Goal: Task Accomplishment & Management: Manage account settings

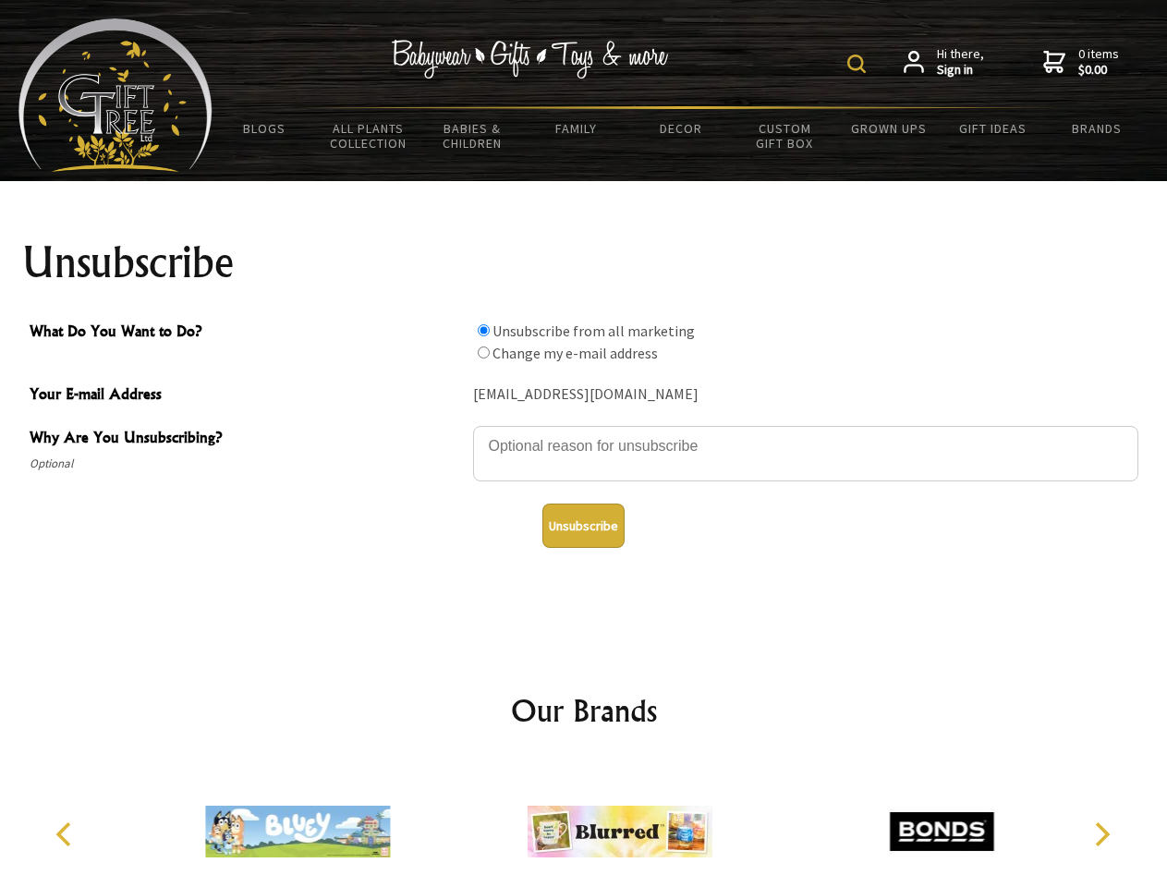
click at [859, 64] on img at bounding box center [856, 64] width 18 height 18
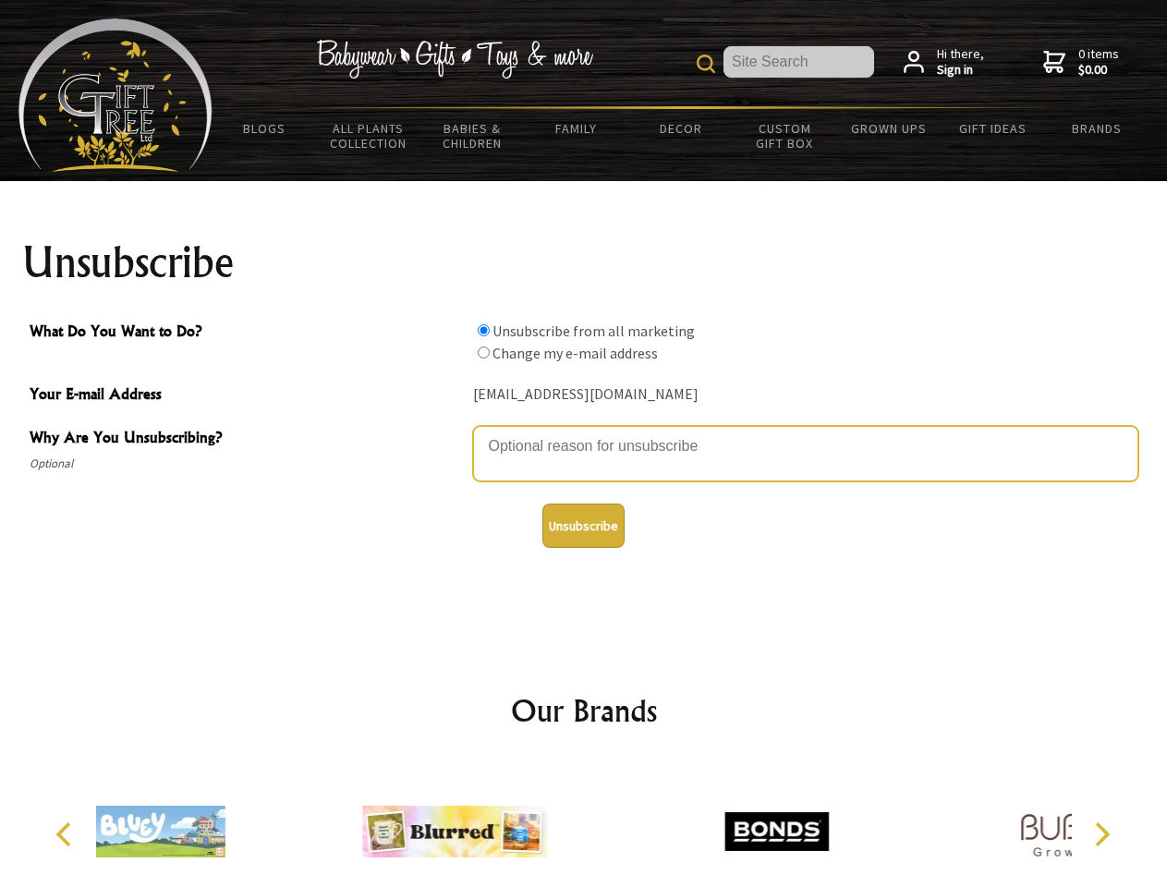
click at [584, 432] on textarea "Why Are You Unsubscribing?" at bounding box center [805, 453] width 665 height 55
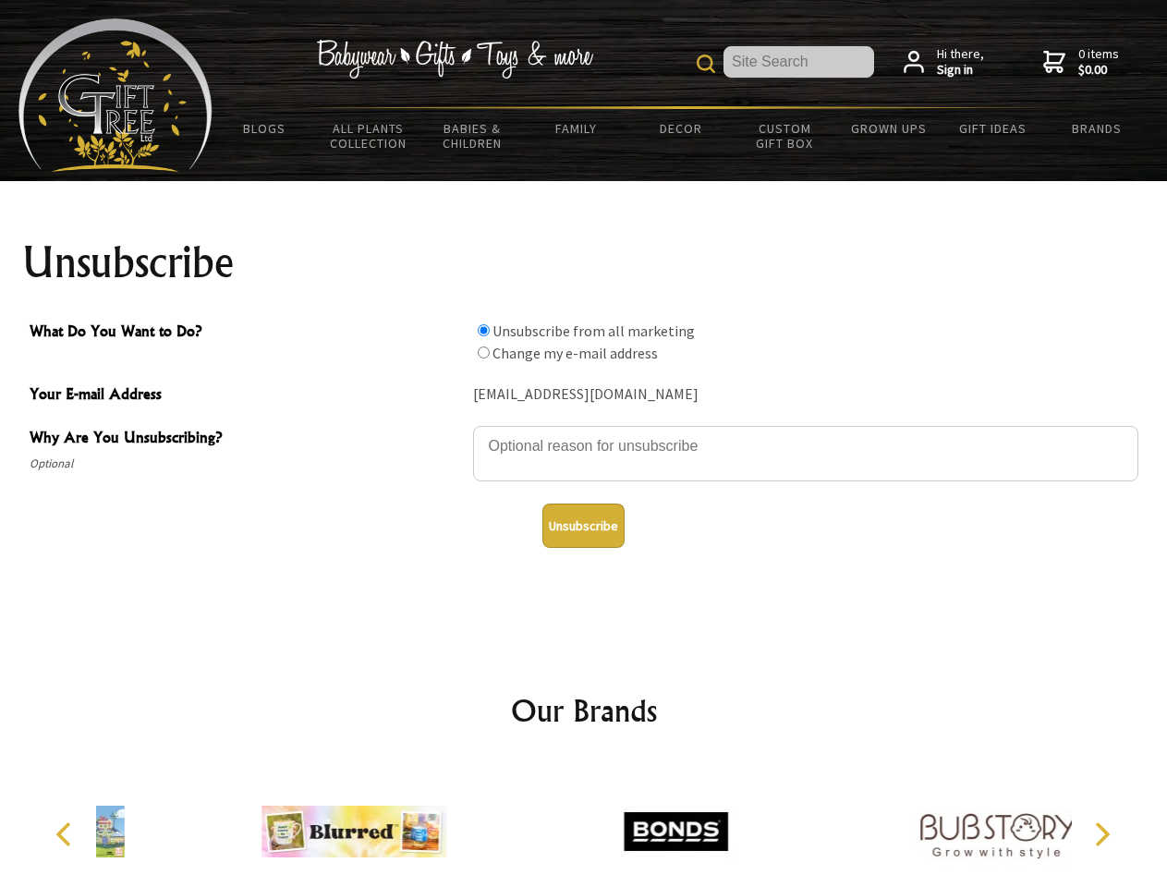
click at [483, 330] on input "What Do You Want to Do?" at bounding box center [484, 330] width 12 height 12
click at [483, 352] on input "What Do You Want to Do?" at bounding box center [484, 353] width 12 height 12
radio input "true"
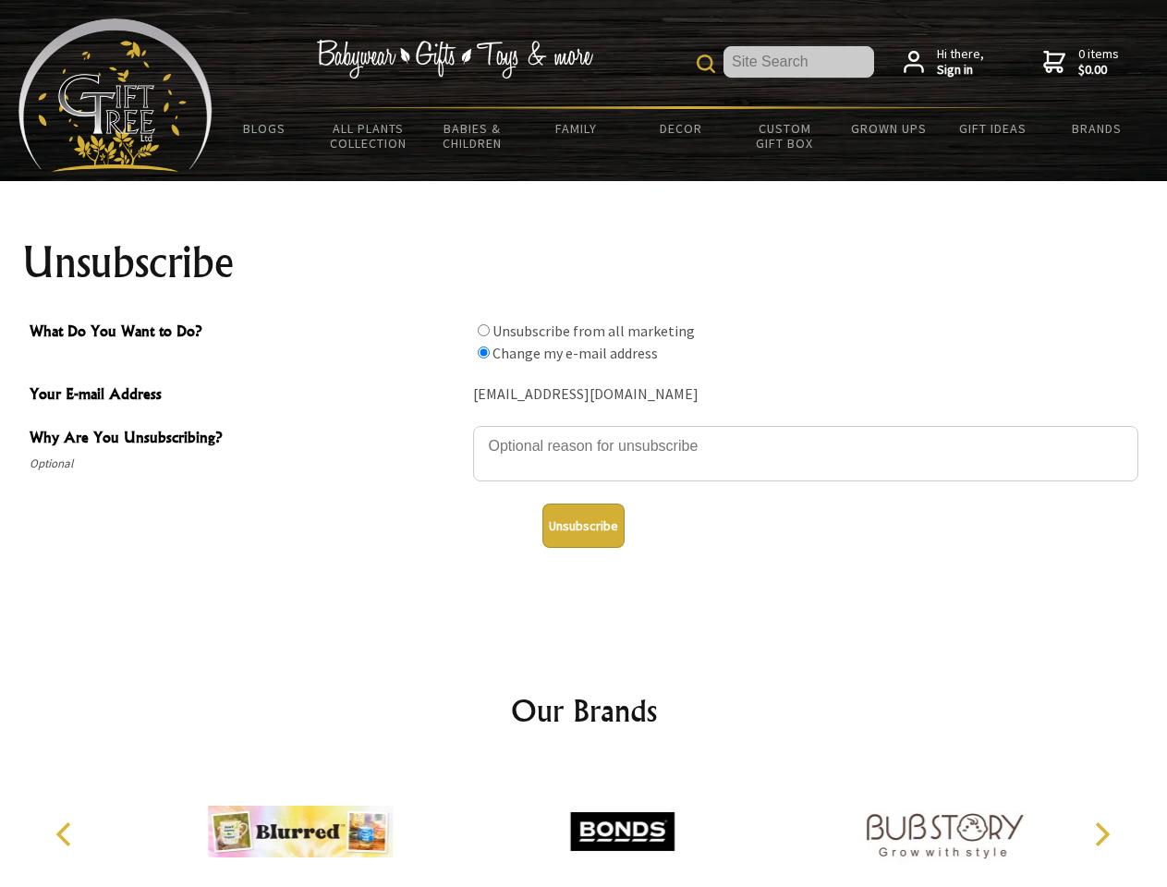
click at [583, 526] on button "Unsubscribe" at bounding box center [583, 526] width 82 height 44
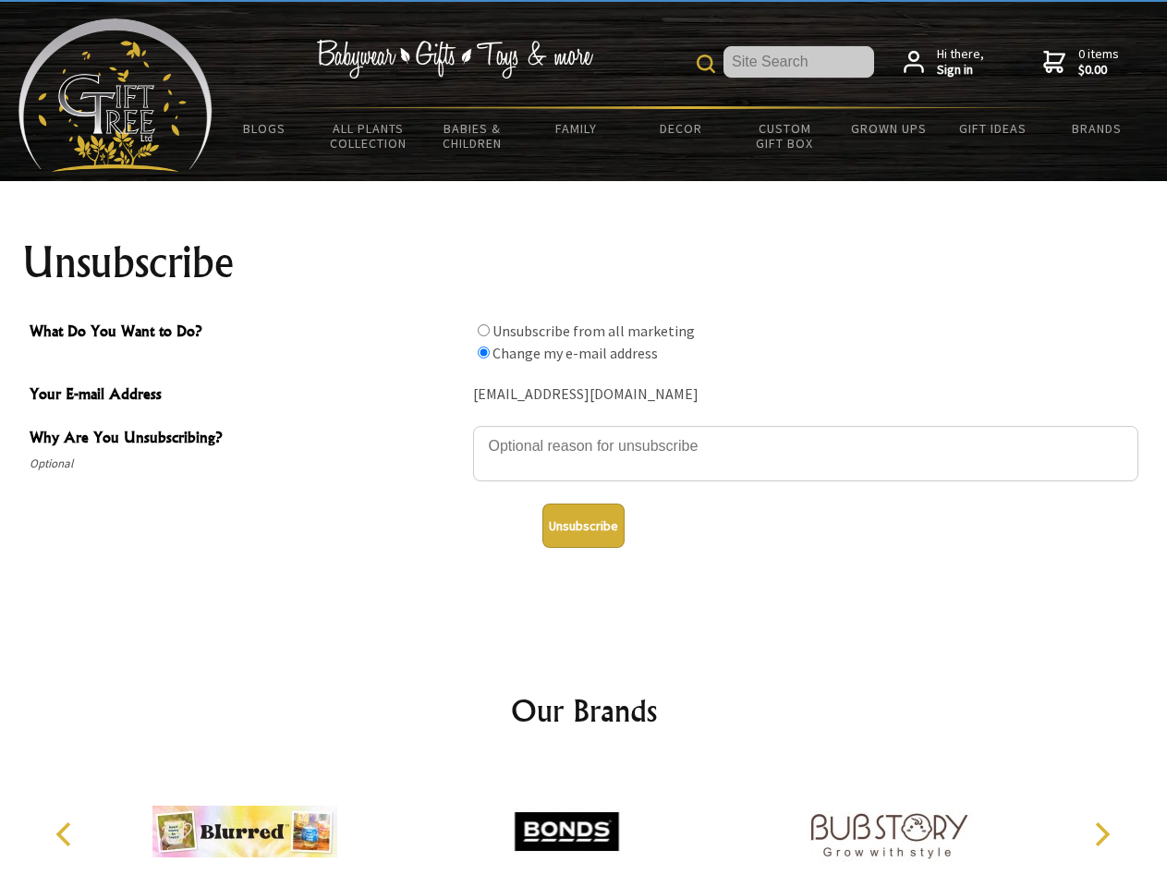
click at [584, 824] on img at bounding box center [566, 831] width 185 height 139
click at [67, 834] on icon "Previous" at bounding box center [66, 834] width 24 height 24
click at [1101, 834] on icon "Next" at bounding box center [1101, 834] width 24 height 24
